Goal: Find specific page/section: Find specific page/section

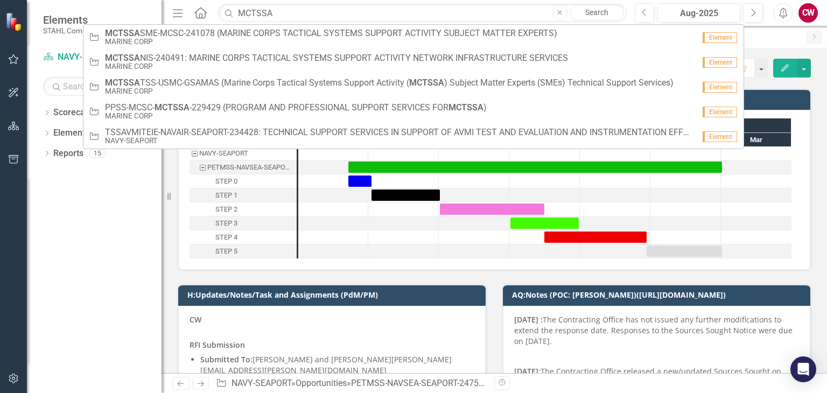
type input "MCTSSA SME"
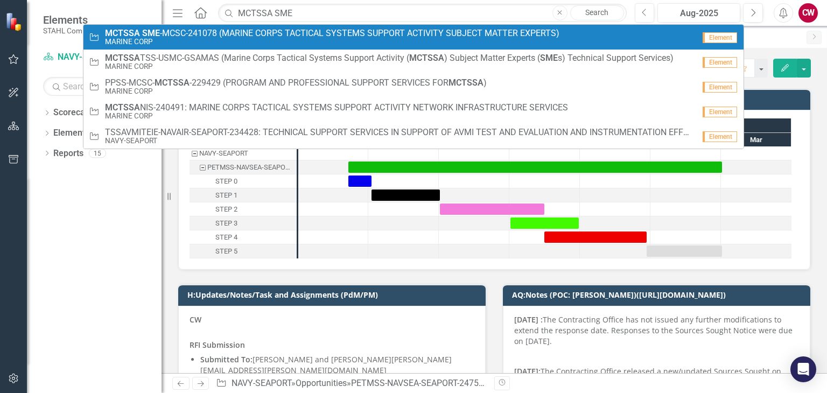
click at [221, 40] on small "MARINE CORP" at bounding box center [332, 42] width 455 height 8
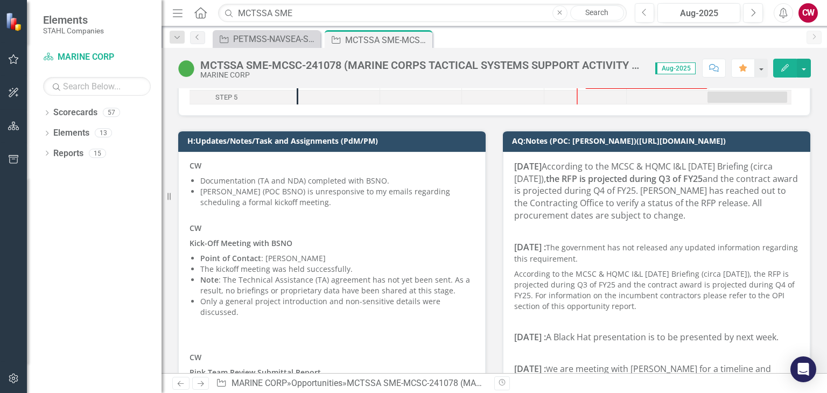
scroll to position [108, 0]
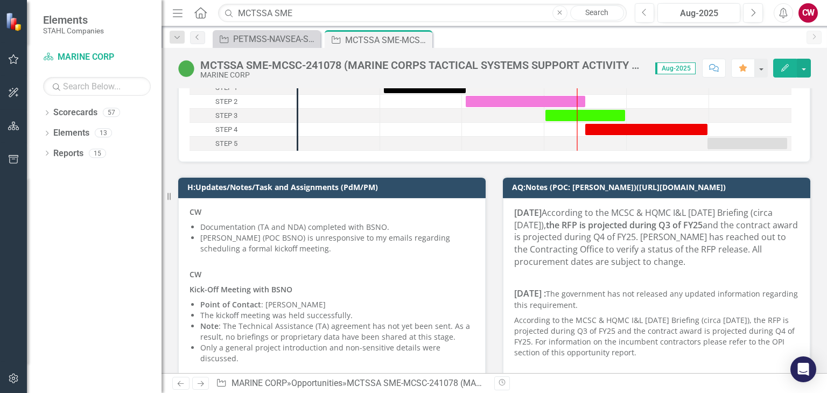
click at [324, 65] on div "MCTSSA SME-MCSC-241078 (MARINE CORPS TACTICAL SYSTEMS SUPPORT ACTIVITY SUBJECT …" at bounding box center [422, 65] width 444 height 12
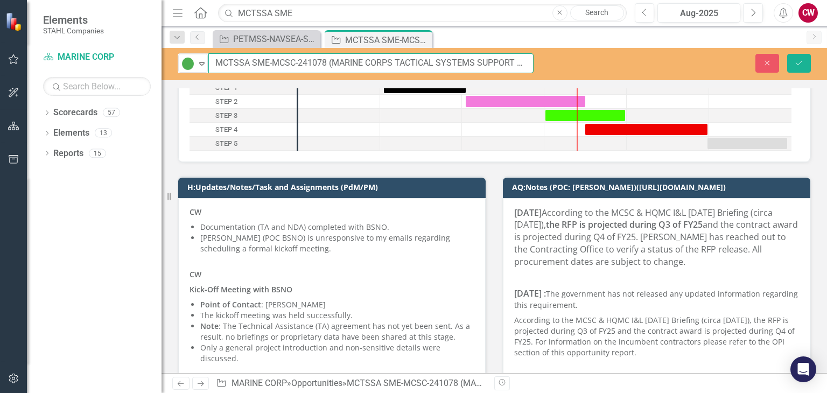
click at [312, 63] on input "MCTSSA SME-MCSC-241078 (MARINE CORPS TACTICAL SYSTEMS SUPPORT ACTIVITY SUBJECT …" at bounding box center [370, 63] width 325 height 20
click at [311, 64] on input "MCTSSA SME-MCSC-241078 (MARINE CORPS TACTICAL SYSTEMS SUPPORT ACTIVITY SUBJECT …" at bounding box center [370, 63] width 325 height 20
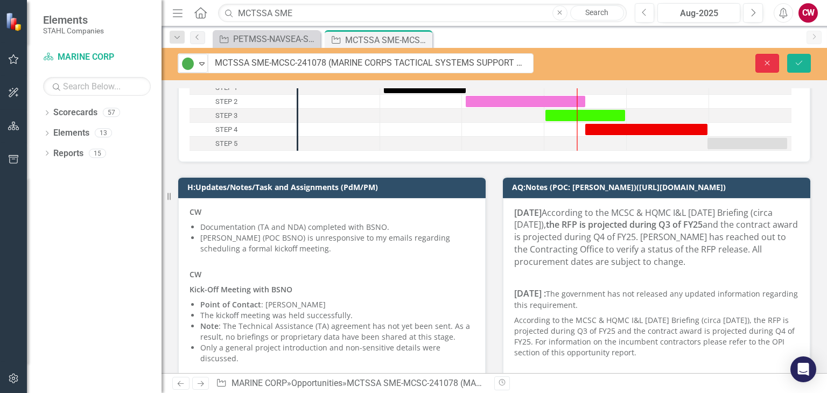
click at [777, 63] on button "Close" at bounding box center [768, 63] width 24 height 19
